Goal: Transaction & Acquisition: Subscribe to service/newsletter

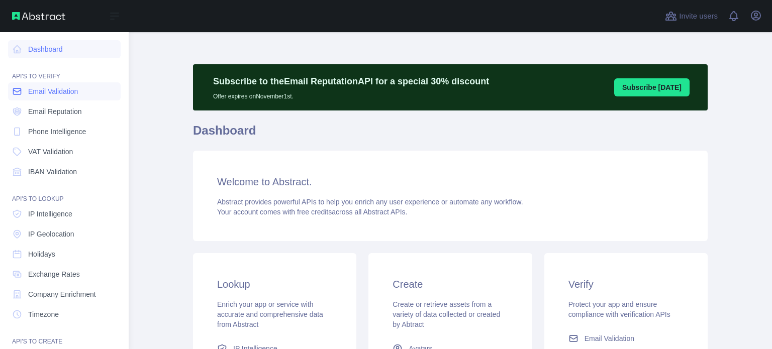
click at [32, 88] on span "Email Validation" at bounding box center [53, 91] width 50 height 10
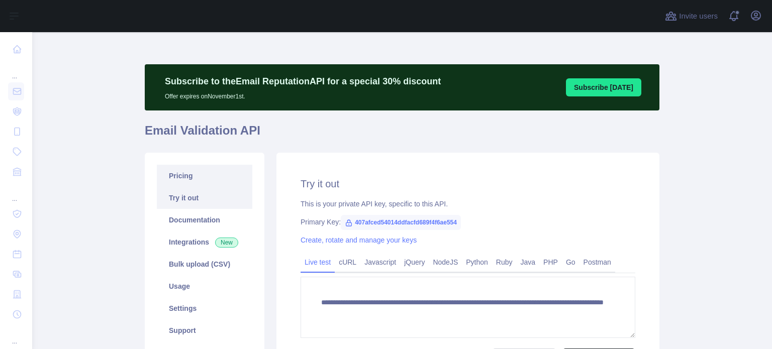
click at [202, 176] on link "Pricing" at bounding box center [204, 176] width 95 height 22
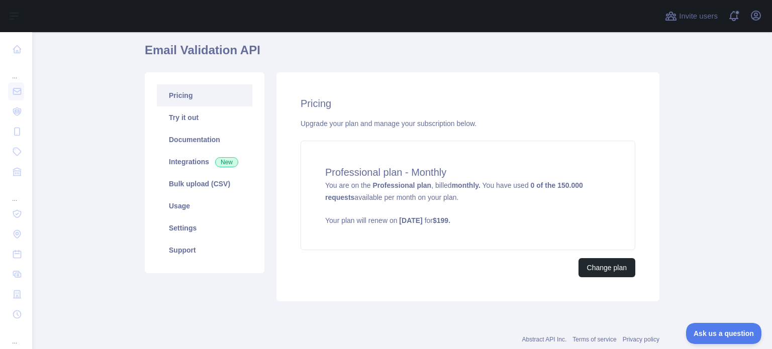
click at [567, 43] on h1 "Email Validation API" at bounding box center [402, 54] width 514 height 24
